Goal: Task Accomplishment & Management: Manage account settings

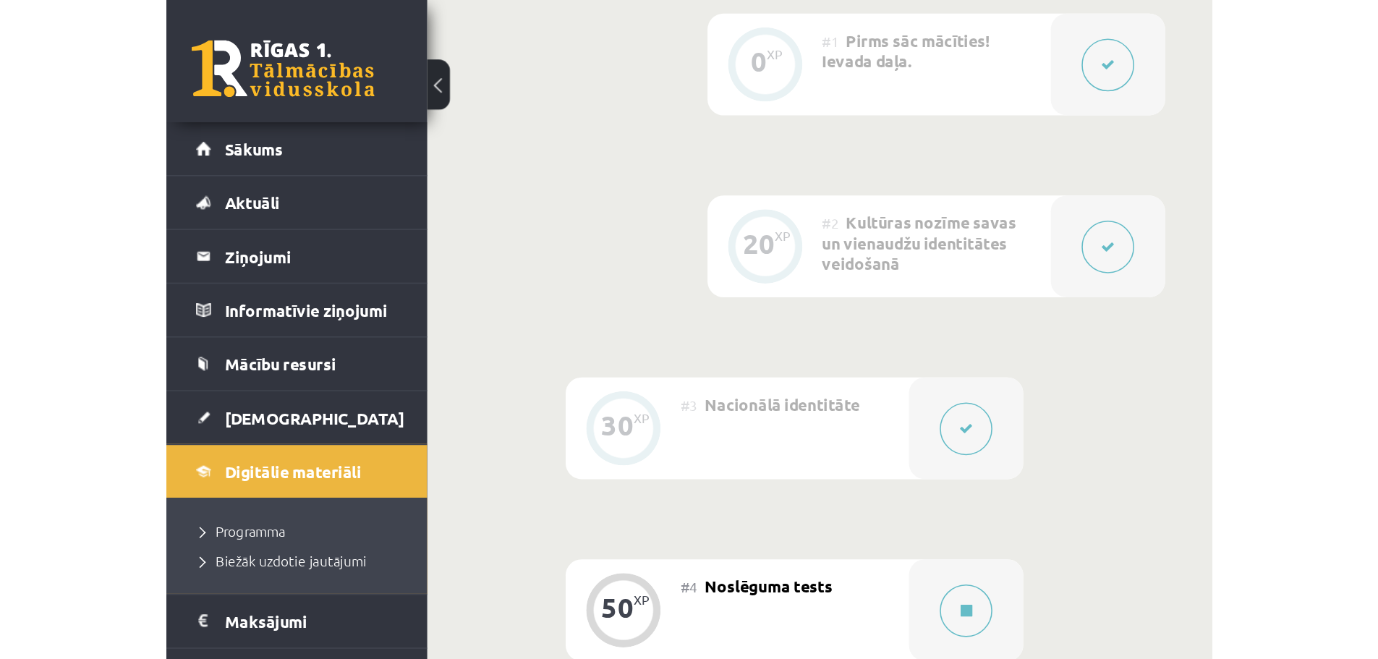
scroll to position [527, 0]
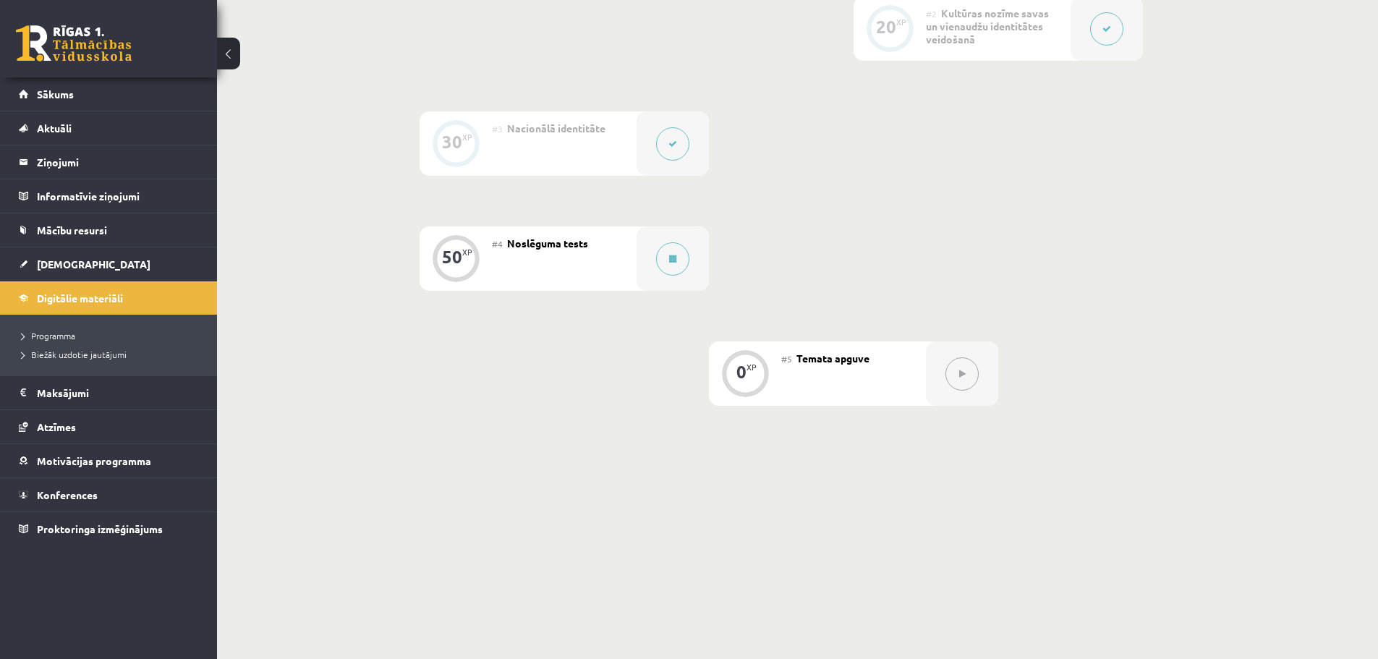
click at [59, 38] on link at bounding box center [74, 43] width 116 height 36
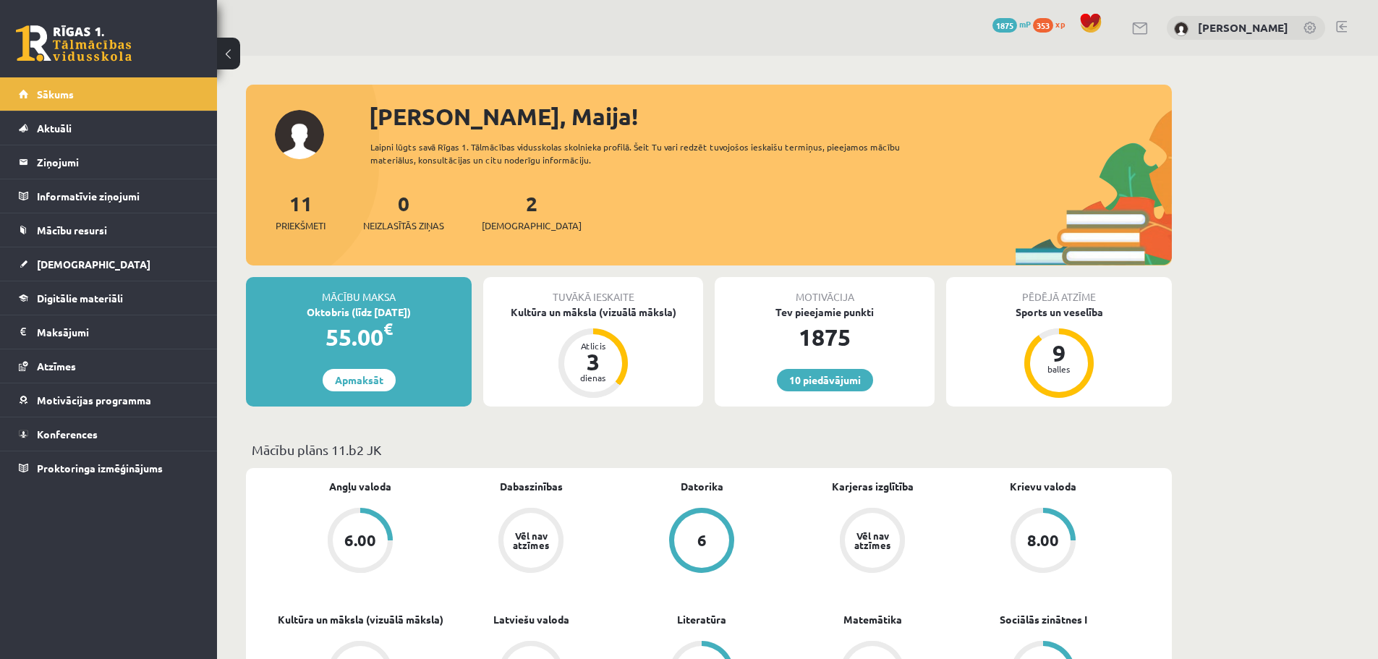
click at [1348, 23] on div "10 Dāvanas 1875 mP 353 xp Maija Lielmeža" at bounding box center [797, 28] width 1161 height 56
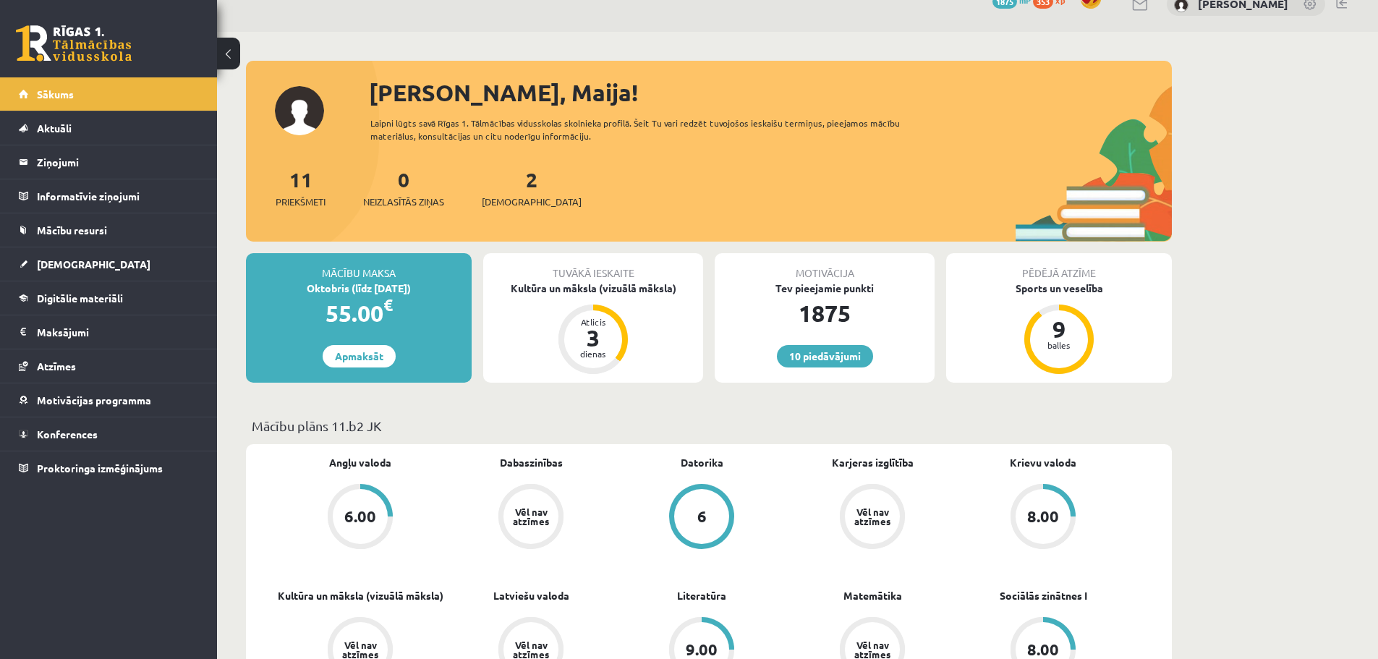
scroll to position [72, 0]
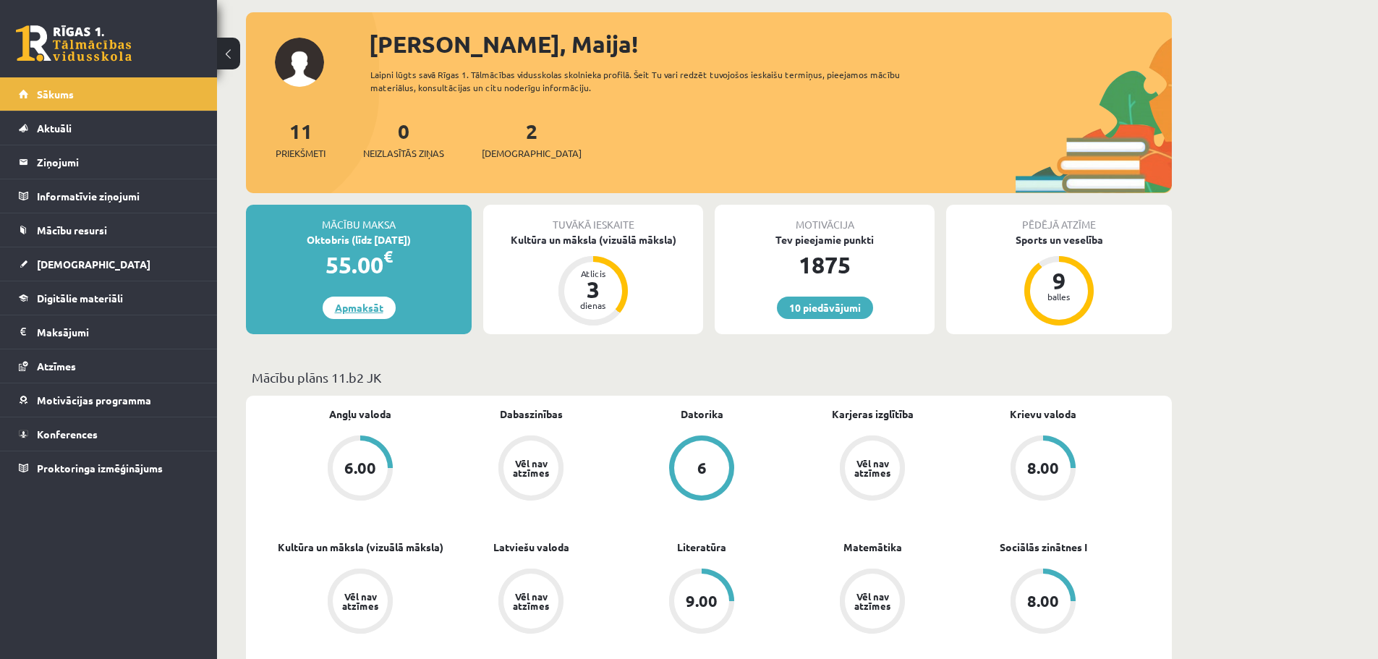
click at [365, 303] on link "Apmaksāt" at bounding box center [359, 308] width 73 height 22
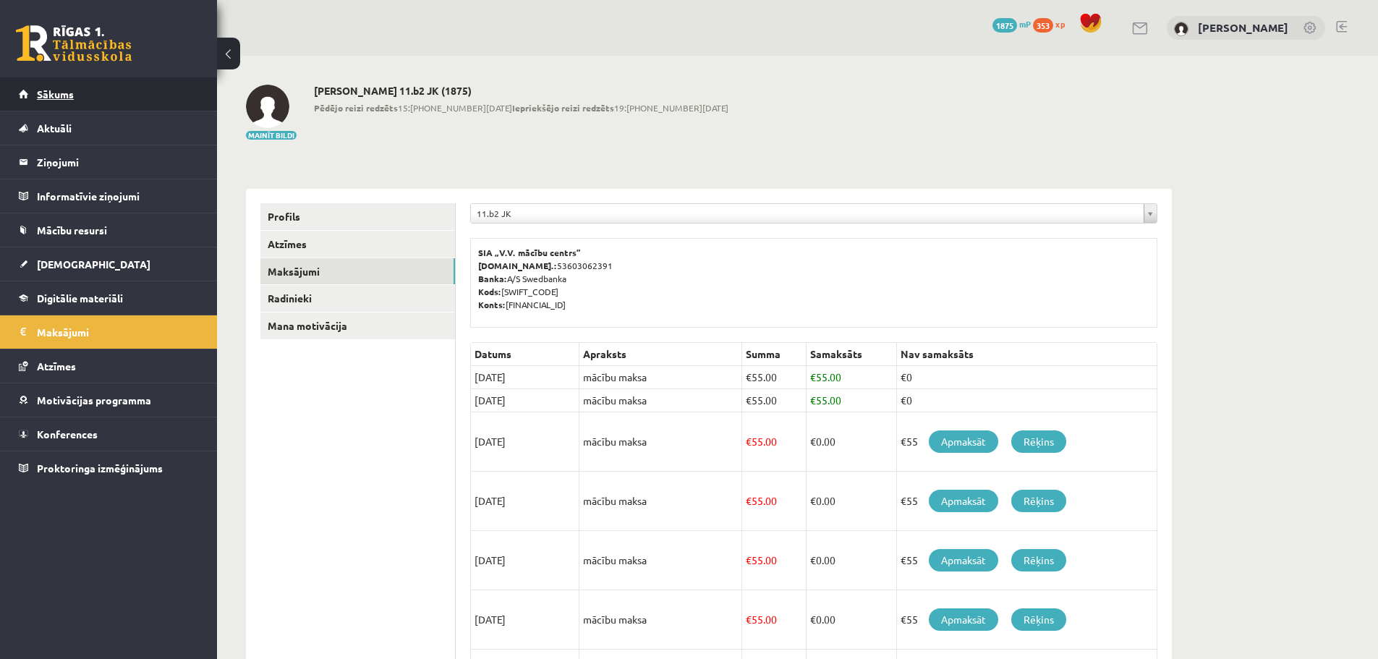
click at [122, 87] on link "Sākums" at bounding box center [109, 93] width 180 height 33
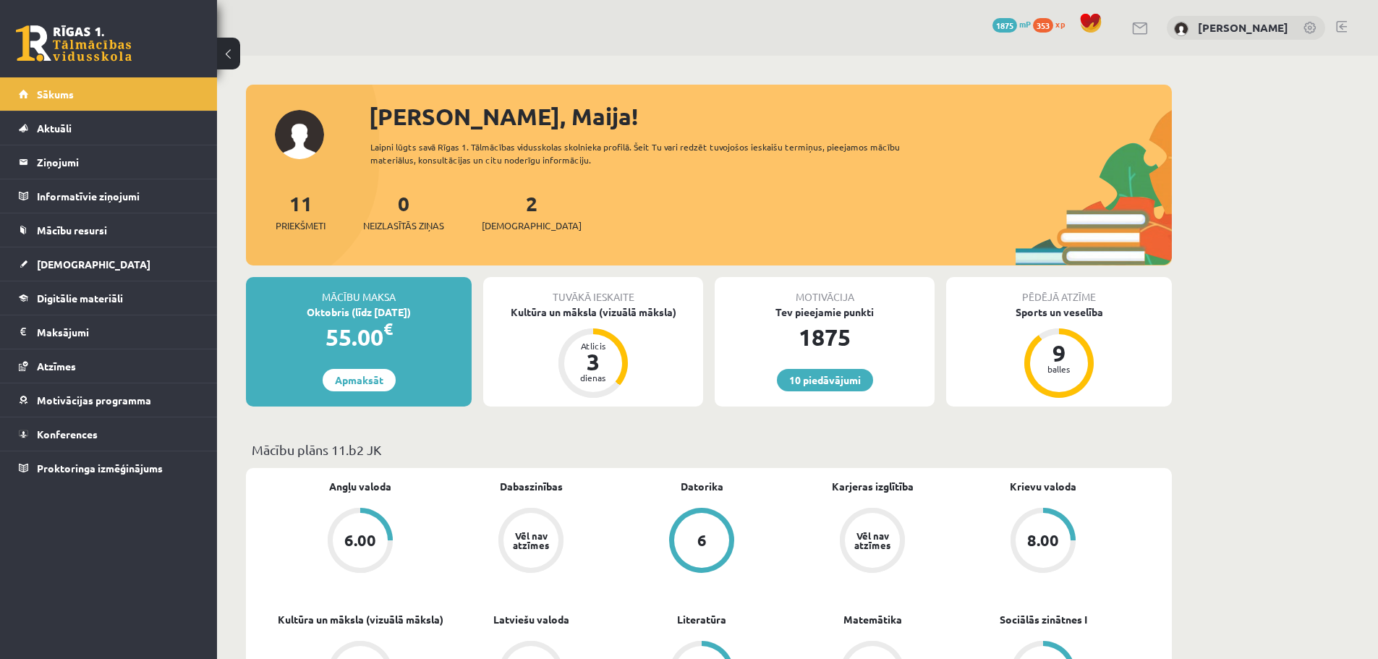
click at [1346, 23] on link at bounding box center [1341, 27] width 11 height 12
